Goal: Information Seeking & Learning: Learn about a topic

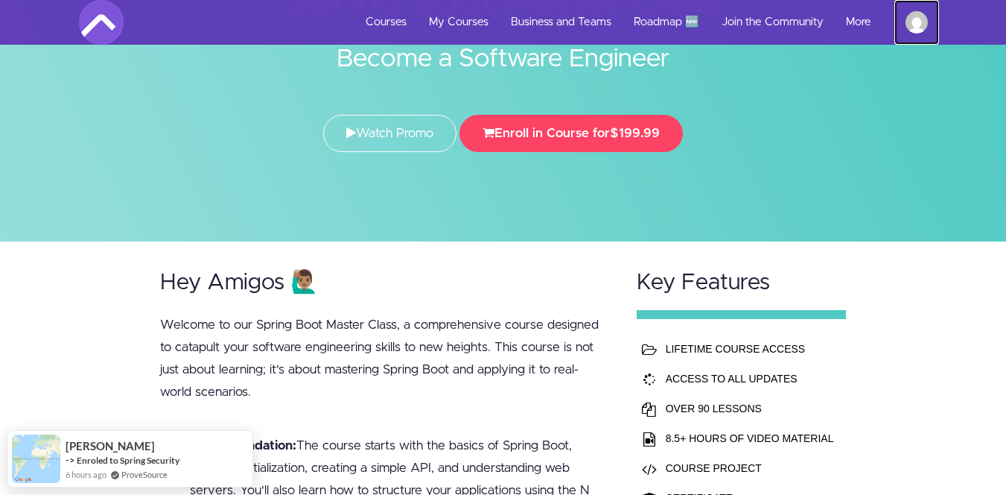
click at [913, 29] on img at bounding box center [917, 22] width 22 height 22
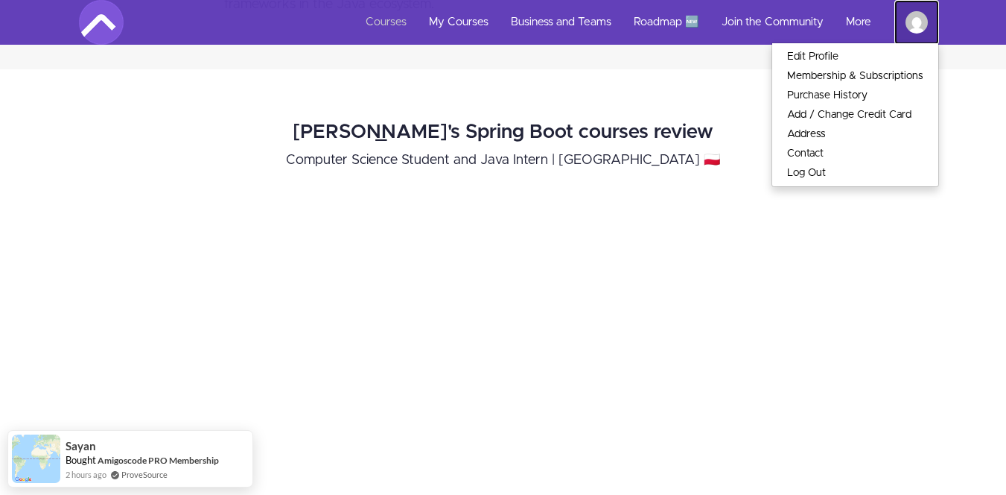
scroll to position [1330, 0]
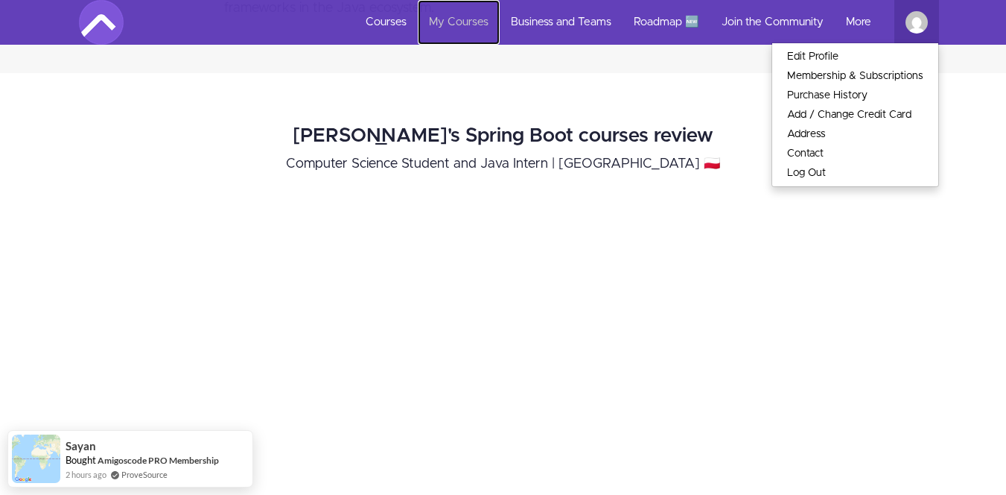
click at [438, 17] on link "My Courses" at bounding box center [459, 22] width 82 height 45
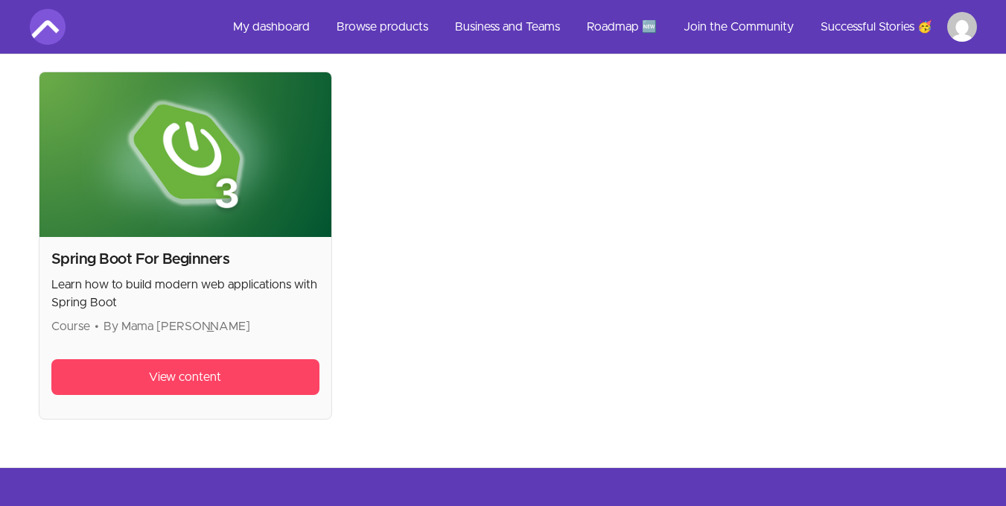
scroll to position [428, 0]
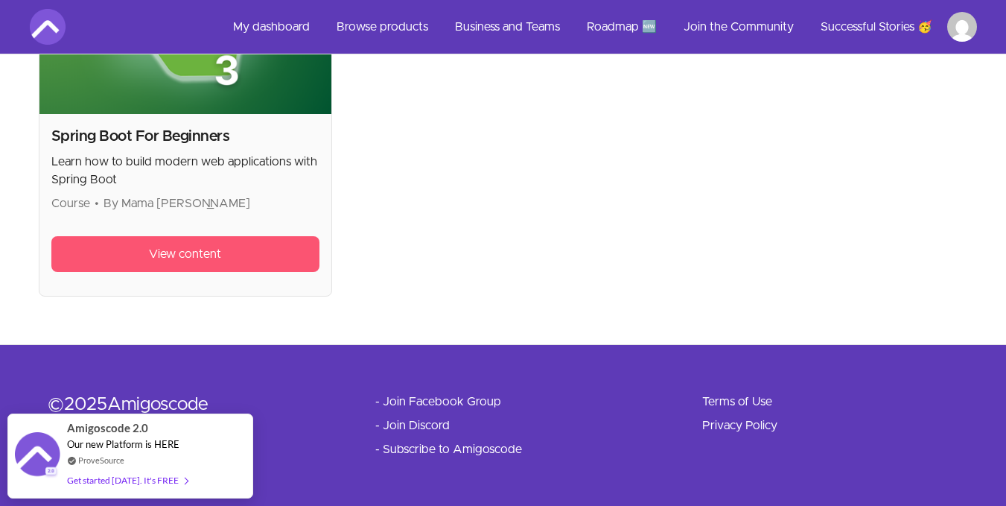
click at [276, 249] on link "View content" at bounding box center [185, 254] width 269 height 36
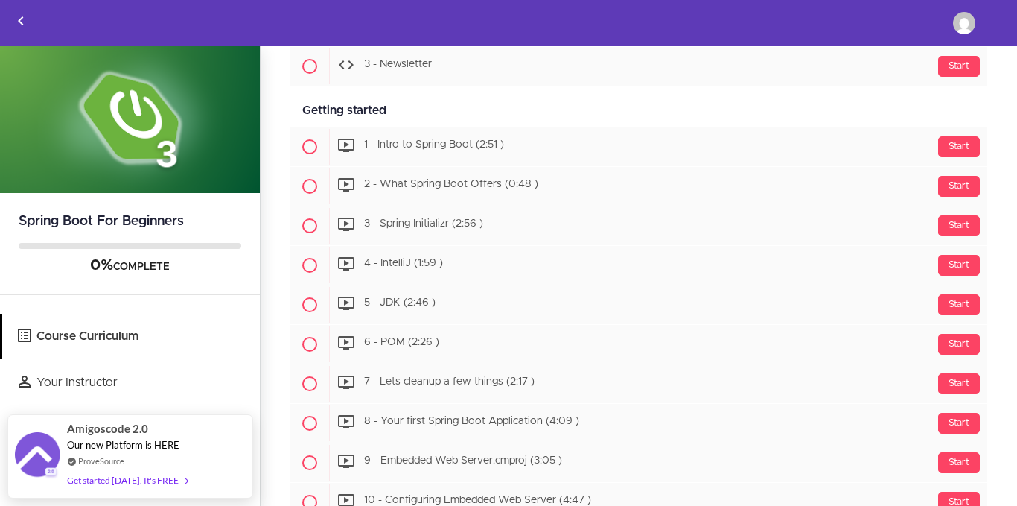
scroll to position [360, 0]
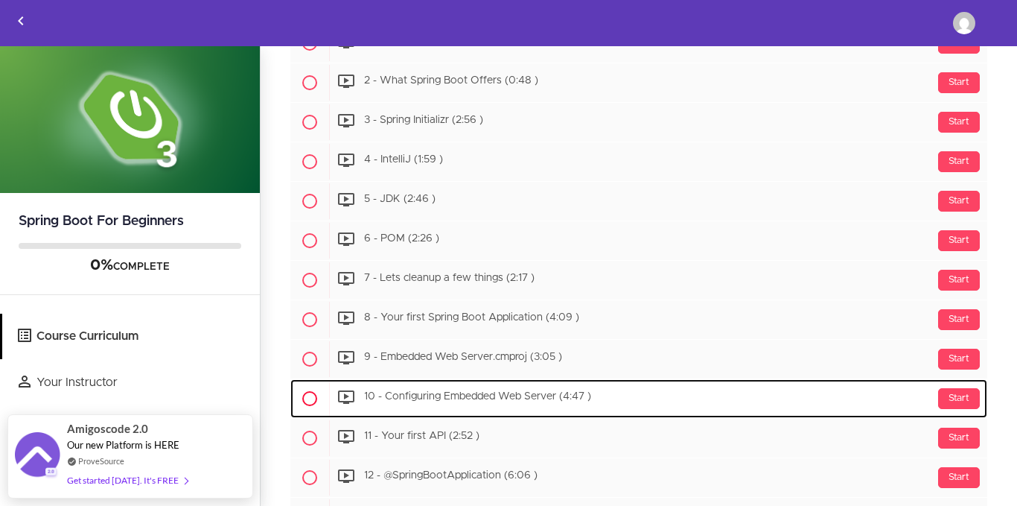
click at [539, 399] on span "10 - Configuring Embedded Web Server (4:47 )" at bounding box center [477, 397] width 227 height 10
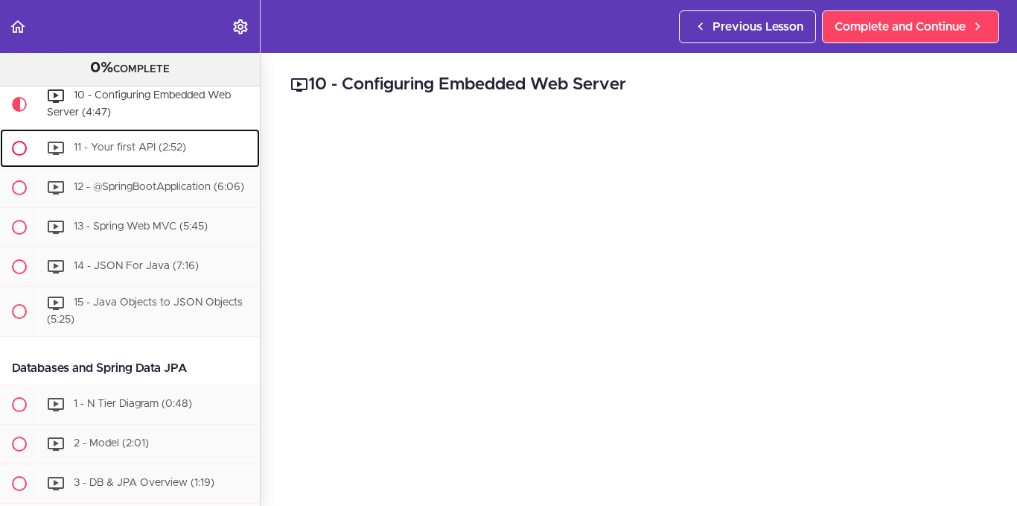
click at [191, 162] on div "11 - Your first API (2:52)" at bounding box center [149, 148] width 221 height 33
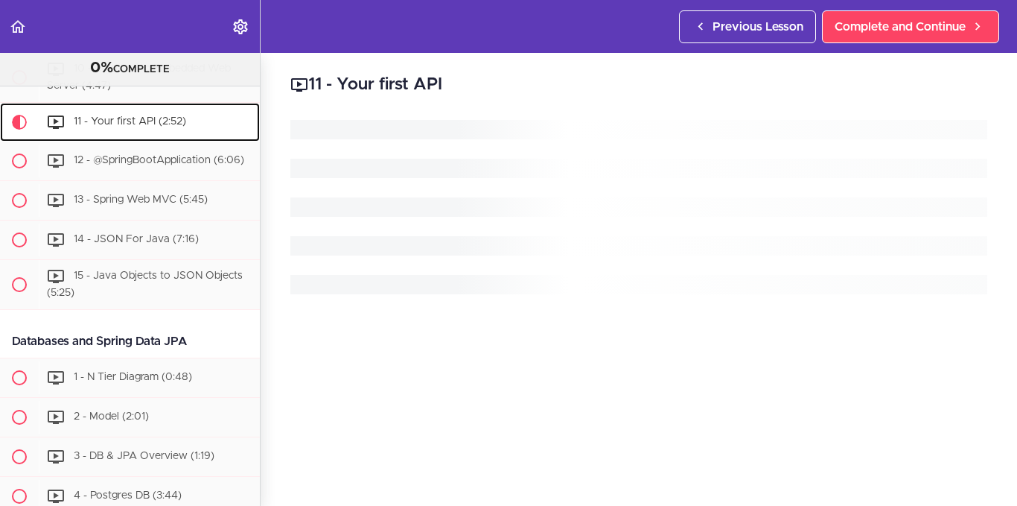
scroll to position [682, 0]
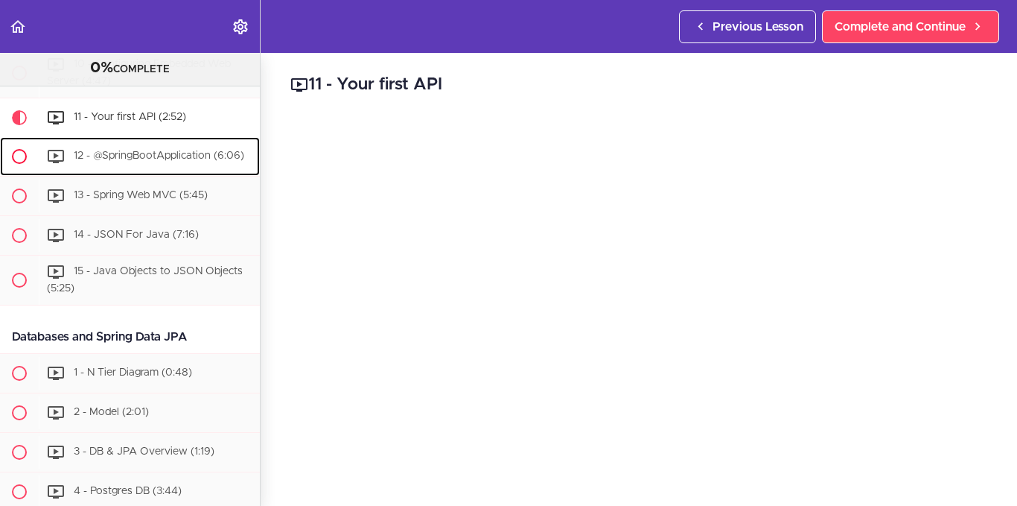
click at [171, 161] on span "12 - @SpringBootApplication (6:06)" at bounding box center [159, 155] width 171 height 10
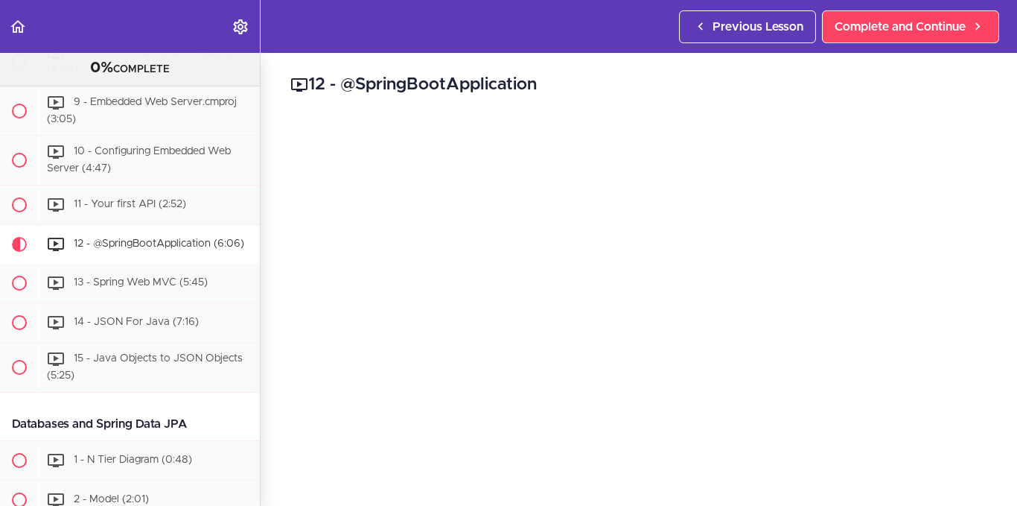
scroll to position [588, 0]
